Goal: Transaction & Acquisition: Subscribe to service/newsletter

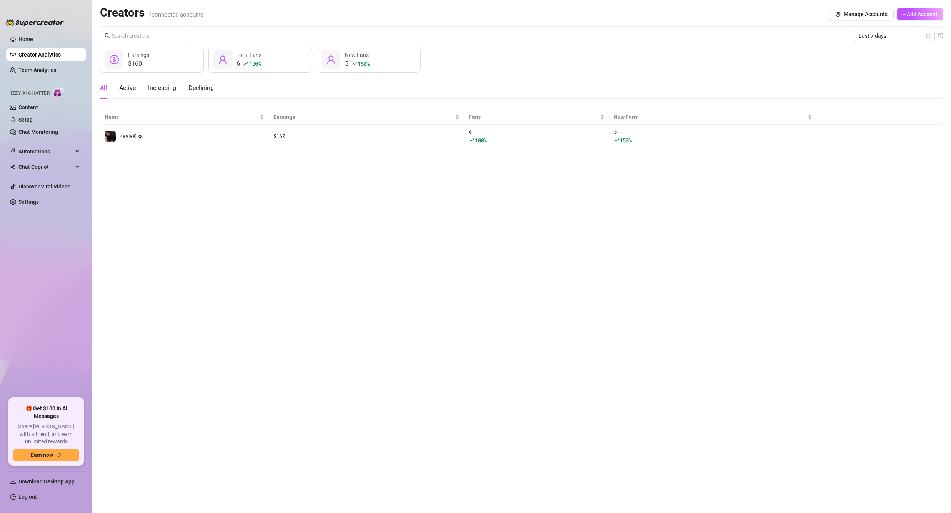
click at [652, 227] on main "Creators 1 connected accounts Manage Accounts + Add Account Last 7 days $160 Ea…" at bounding box center [521, 256] width 859 height 513
click at [33, 120] on link "Setup" at bounding box center [25, 120] width 14 height 6
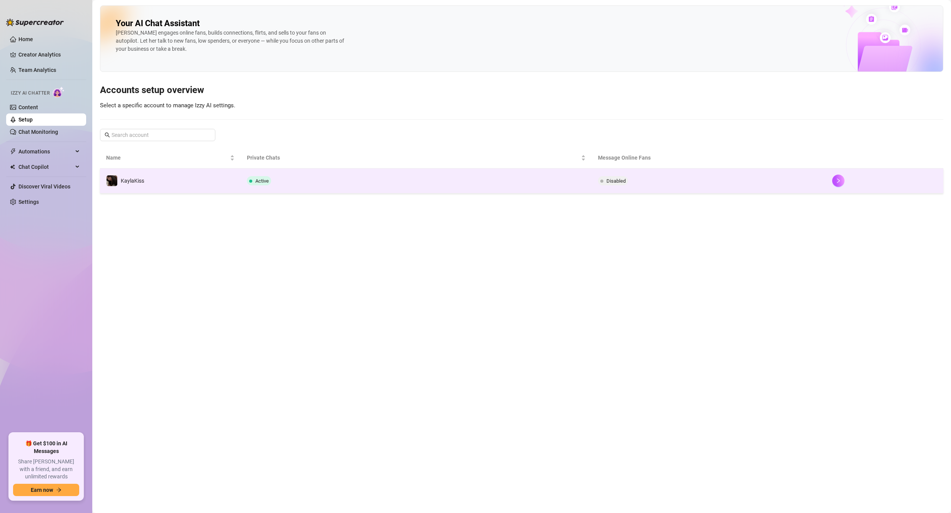
click at [455, 189] on td "Active" at bounding box center [417, 180] width 352 height 25
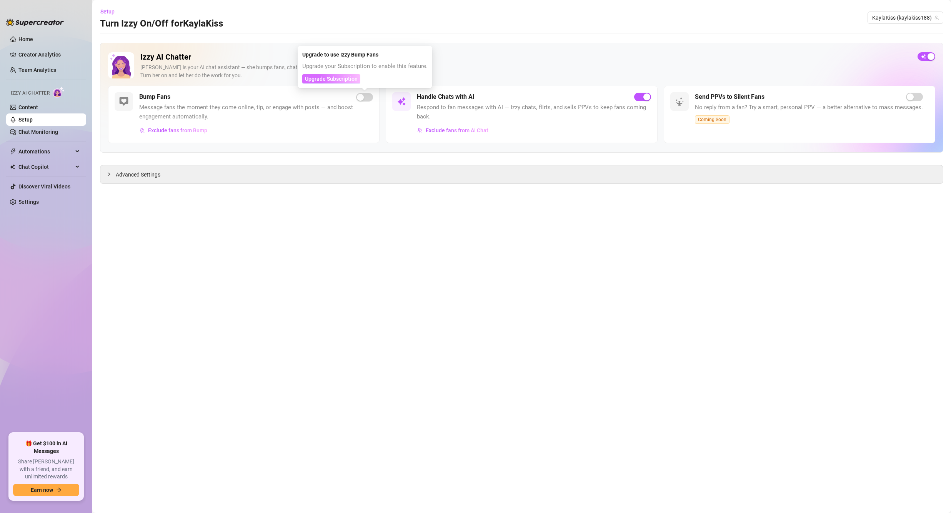
click at [346, 79] on span "Upgrade Subscription" at bounding box center [331, 79] width 53 height 6
